Goal: Transaction & Acquisition: Purchase product/service

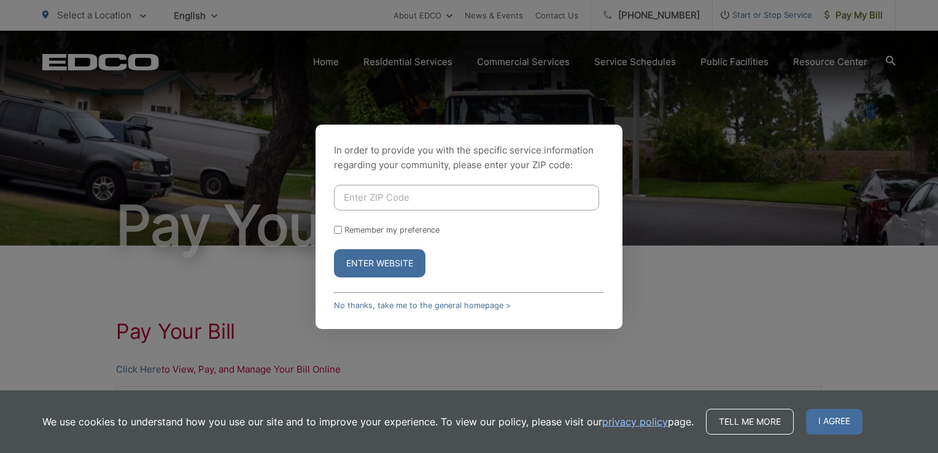
click at [355, 207] on input "Enter ZIP Code" at bounding box center [466, 198] width 265 height 26
type input "92019"
click at [334, 249] on button "Enter Website" at bounding box center [379, 263] width 91 height 28
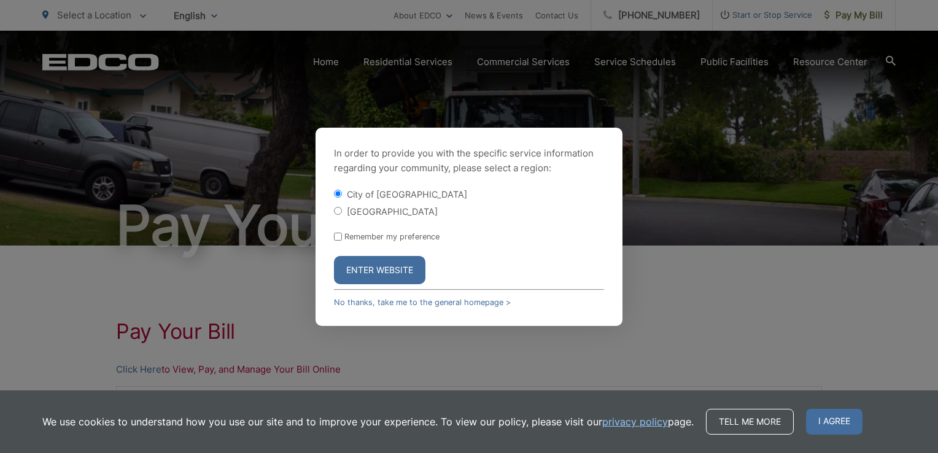
click at [371, 274] on button "Enter Website" at bounding box center [379, 270] width 91 height 28
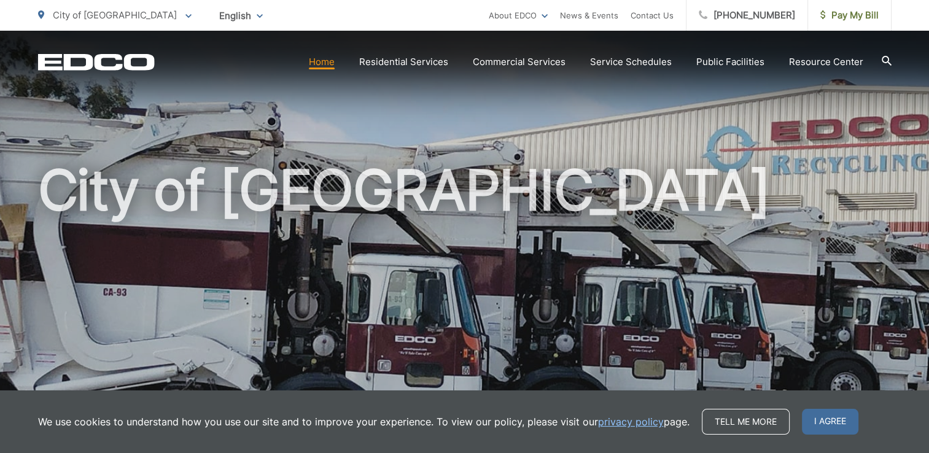
drag, startPoint x: 832, startPoint y: 419, endPoint x: 824, endPoint y: 412, distance: 9.6
click at [832, 419] on span "I agree" at bounding box center [830, 422] width 56 height 26
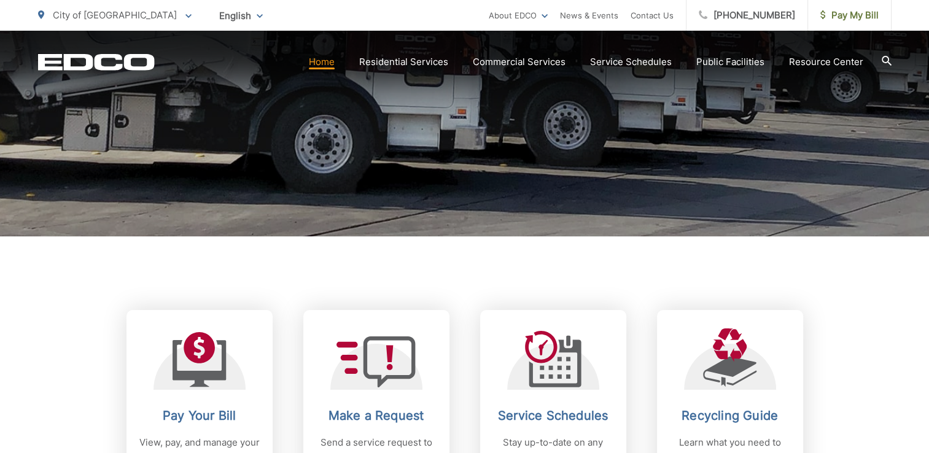
scroll to position [307, 0]
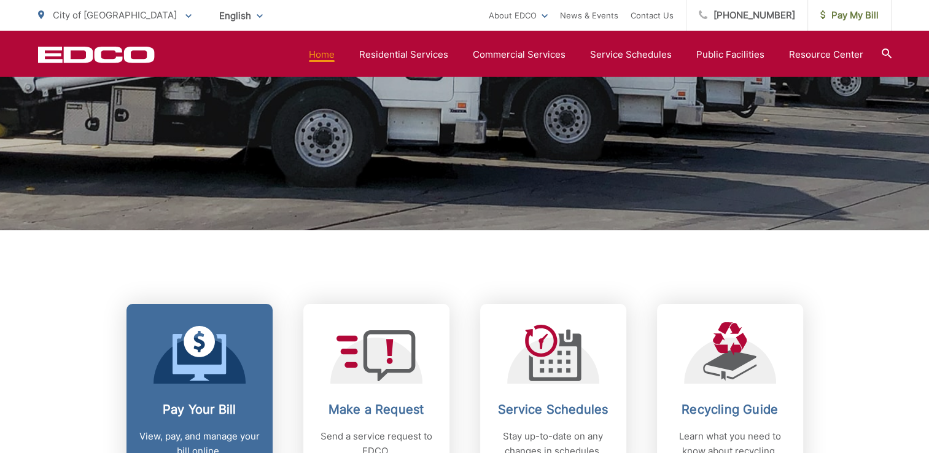
click at [212, 384] on link "Pay Your Bill View, pay, and manage your bill online." at bounding box center [199, 390] width 146 height 173
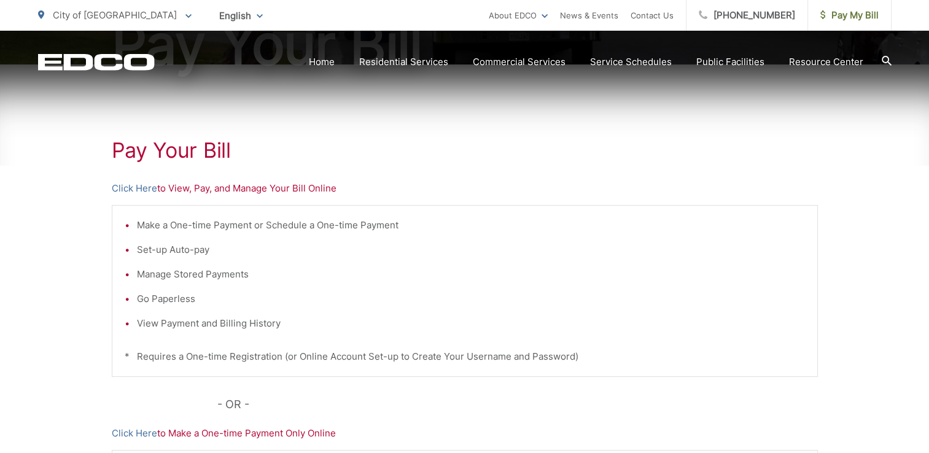
scroll to position [184, 0]
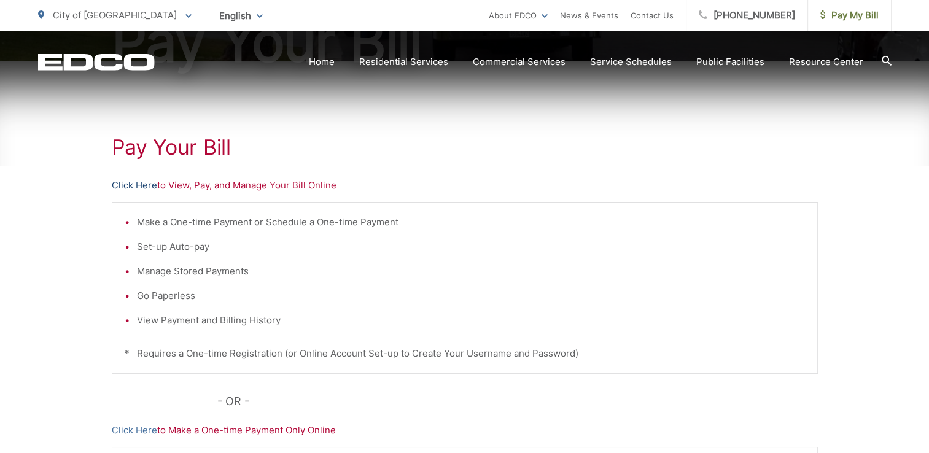
click at [132, 182] on link "Click Here" at bounding box center [134, 185] width 45 height 15
